Goal: Navigation & Orientation: Find specific page/section

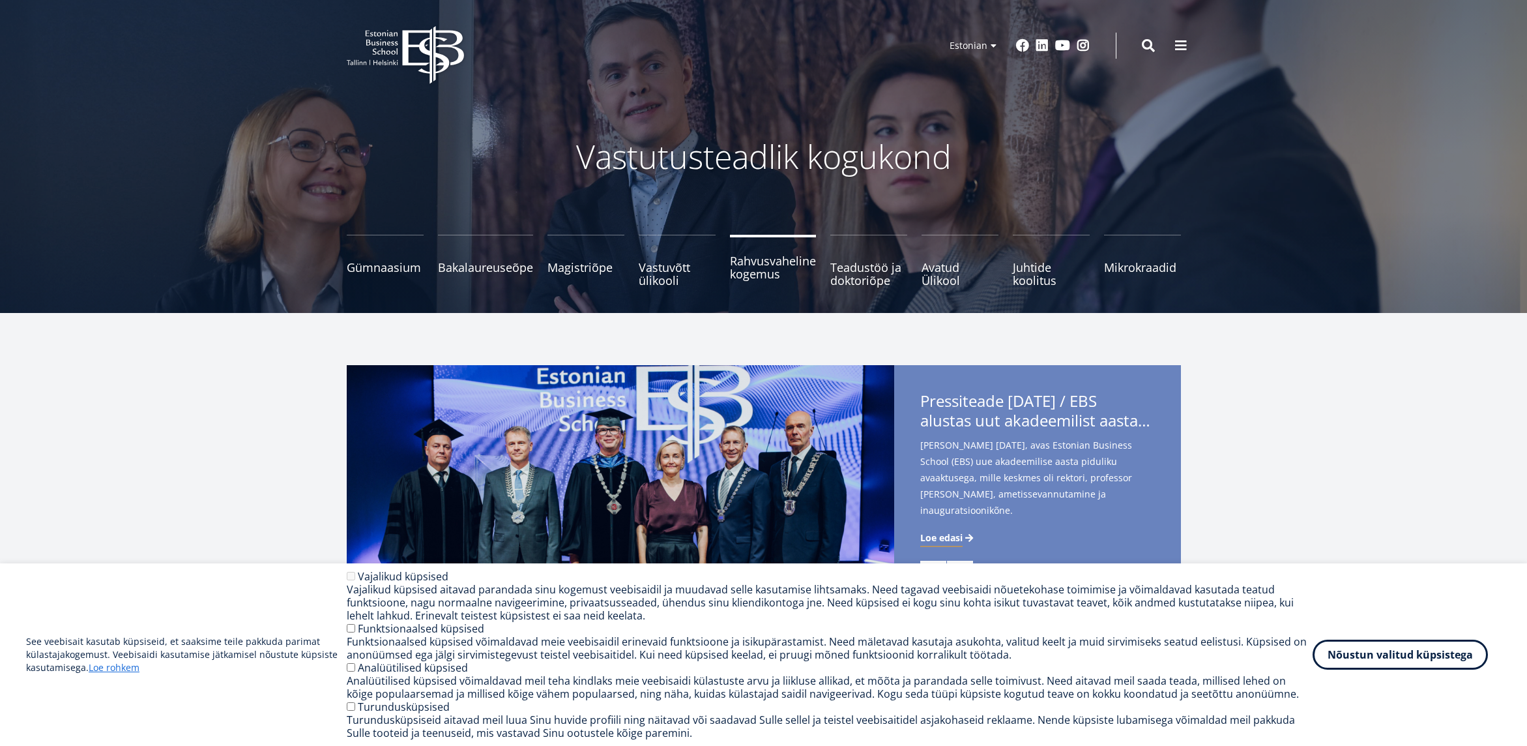
click at [752, 265] on span "Rahvusvaheline kogemus" at bounding box center [773, 267] width 86 height 26
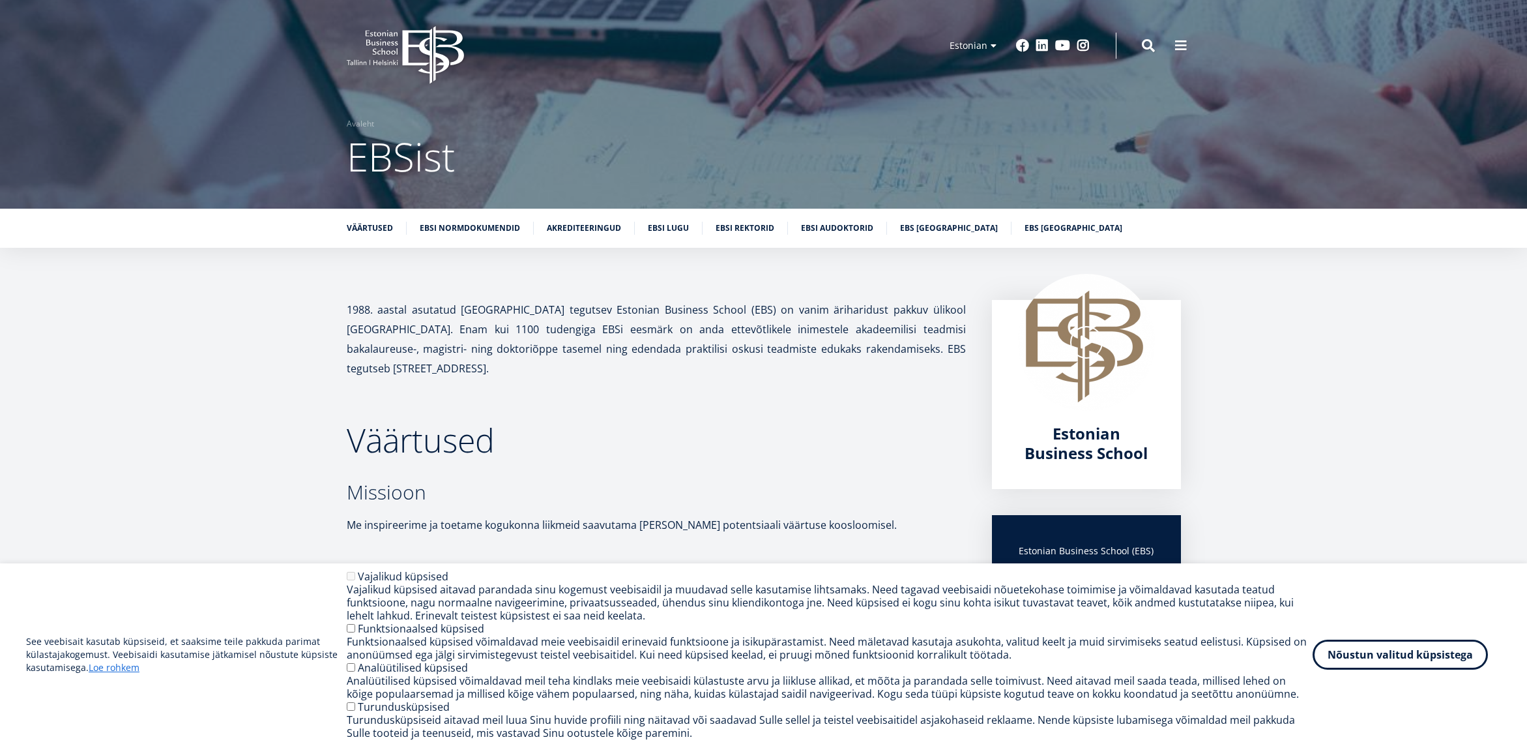
click at [1179, 41] on span at bounding box center [1181, 45] width 13 height 13
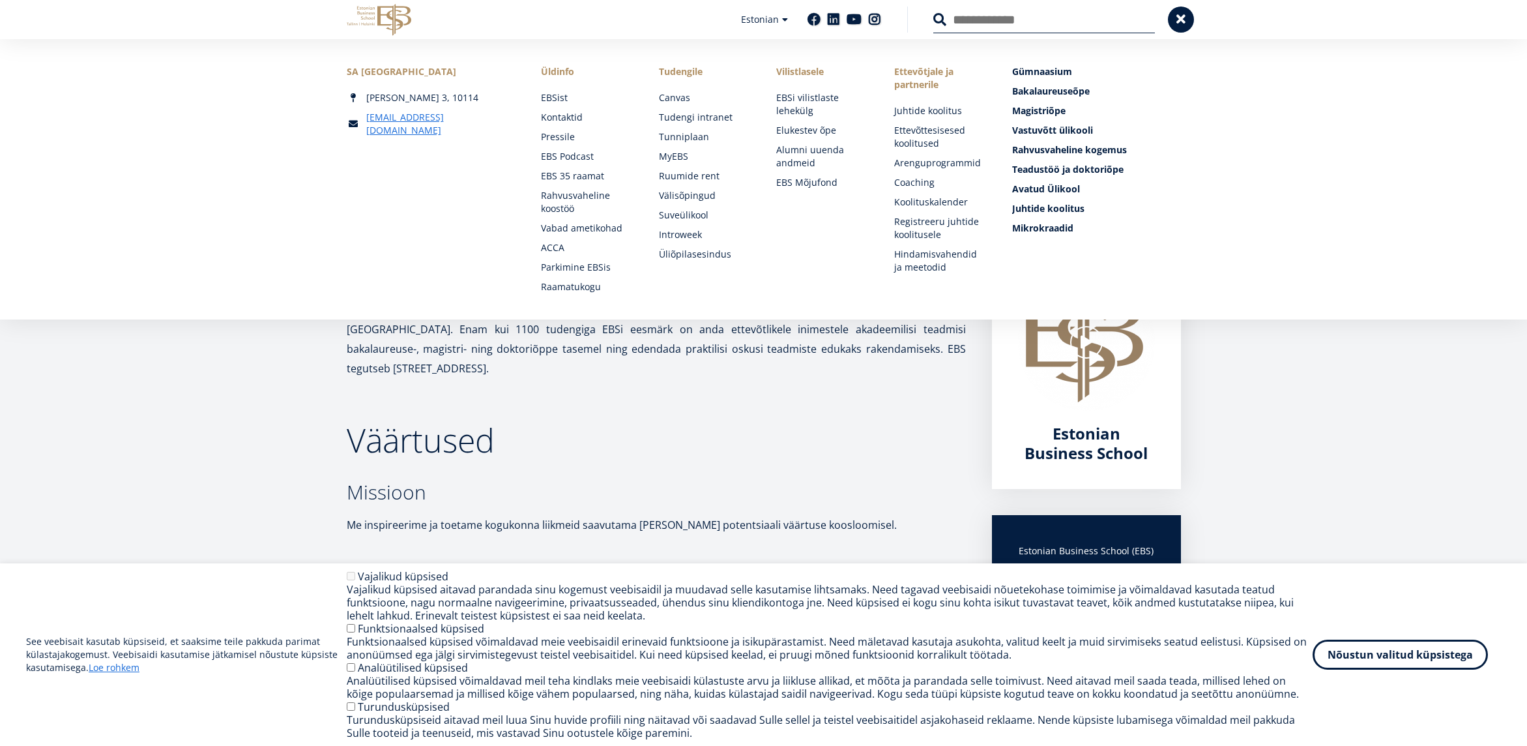
click at [928, 203] on link "Koolituskalender" at bounding box center [942, 202] width 92 height 13
